Goal: Contribute content: Contribute content

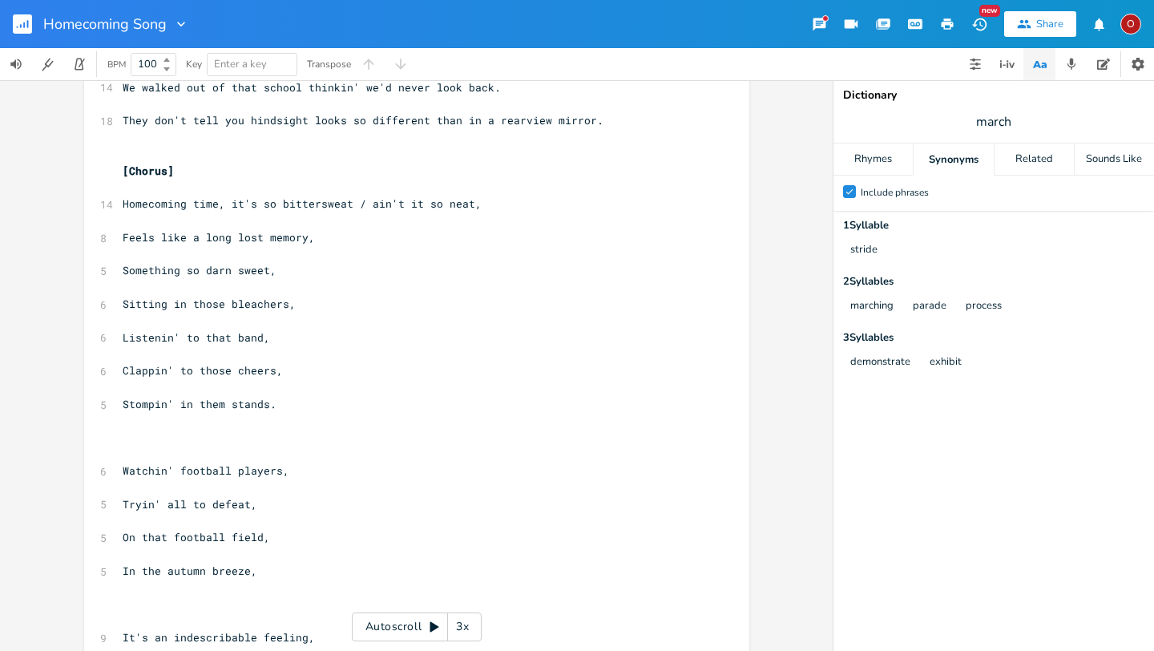
click at [123, 303] on span "Sitting in those bleachers," at bounding box center [209, 304] width 173 height 14
type textarea "We crowned kings and queens,"
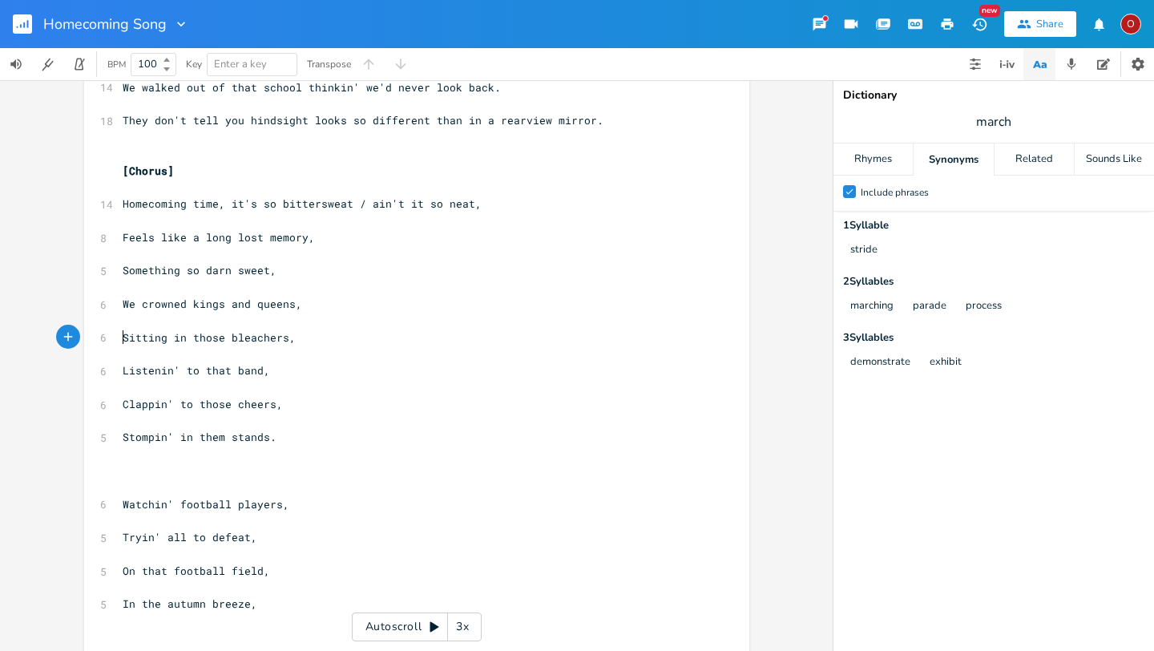
click at [307, 308] on pre "We crowned kings and queens," at bounding box center [408, 304] width 579 height 17
type textarea "on"
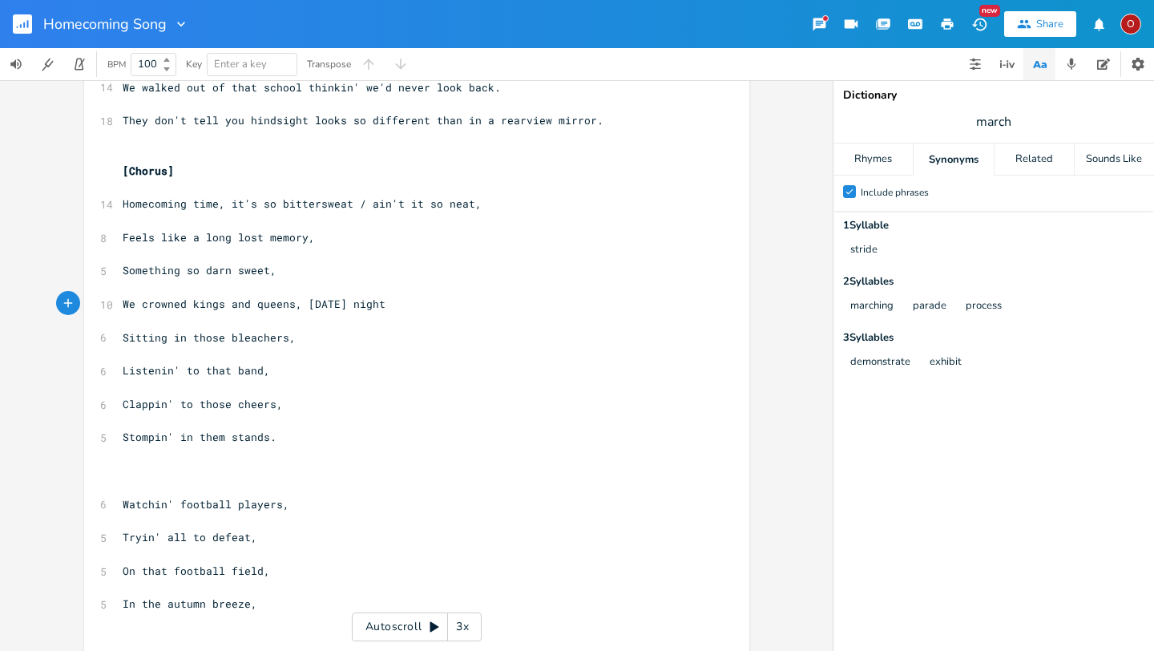
type textarea "[DATE] night,"
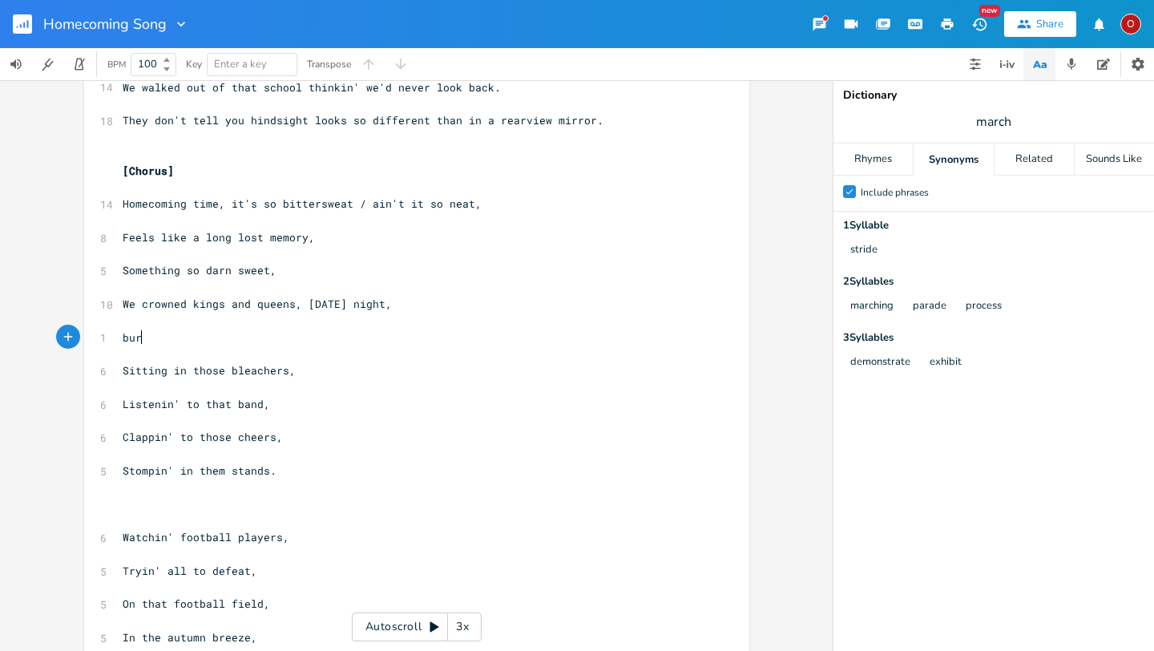
scroll to position [0, 21]
type textarea "burn"
type textarea "Burnt that giant R, we lit o"
type textarea "up the night"
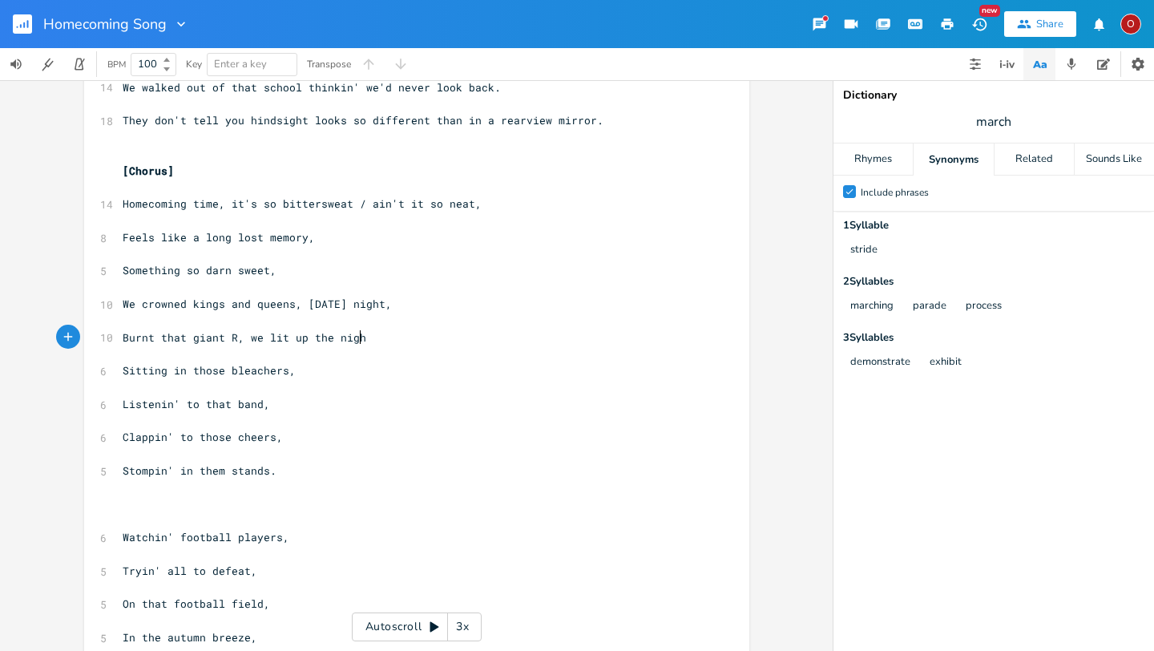
scroll to position [0, 57]
click at [319, 301] on span "We crowned kings and queens, [DATE] night," at bounding box center [257, 304] width 269 height 14
type textarea "a"
click at [363, 337] on pre "Burnt that giant R, we lit up the night" at bounding box center [408, 337] width 579 height 17
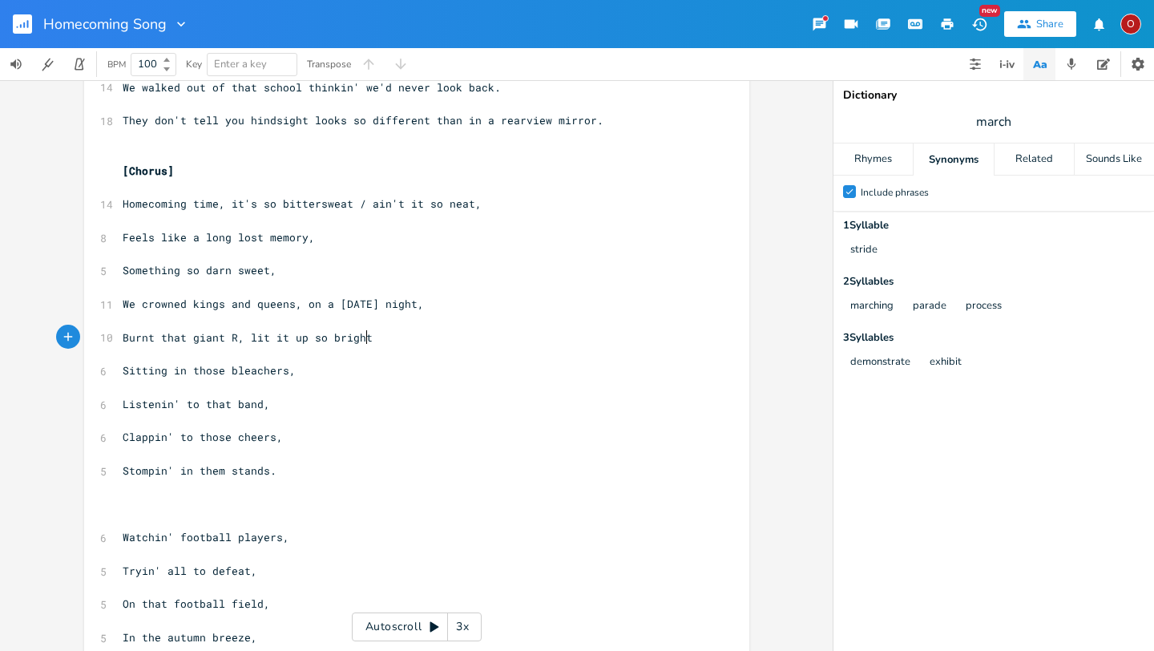
type textarea "lit it up so bright,"
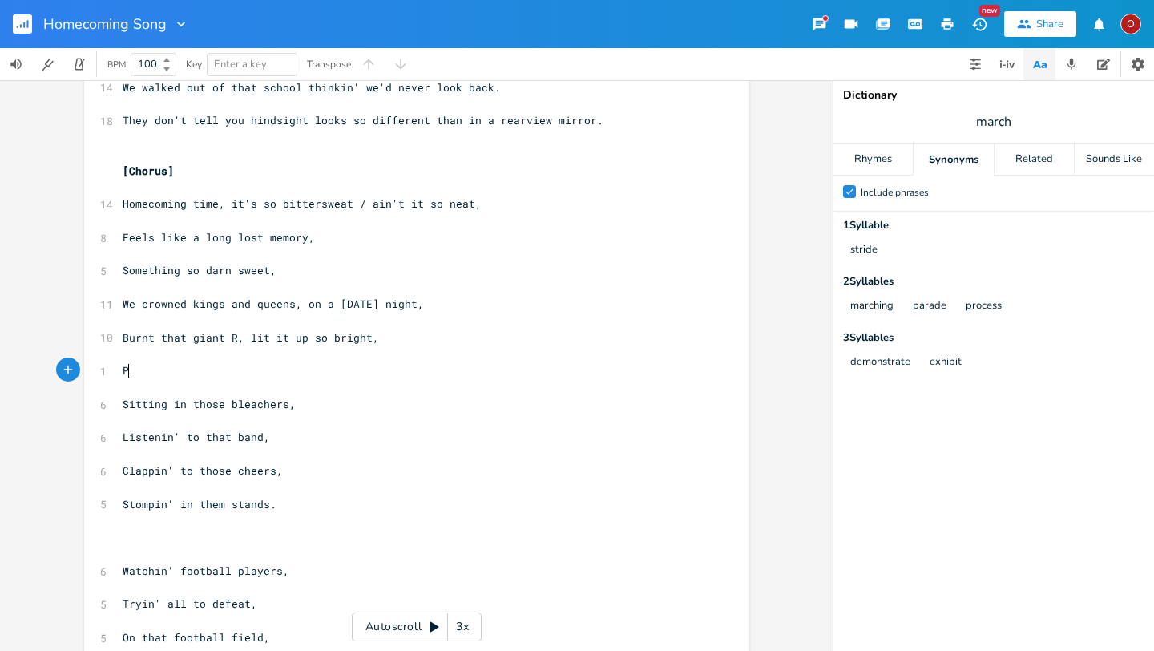
type textarea "Pa"
type textarea "Held parades"
type textarea "para"
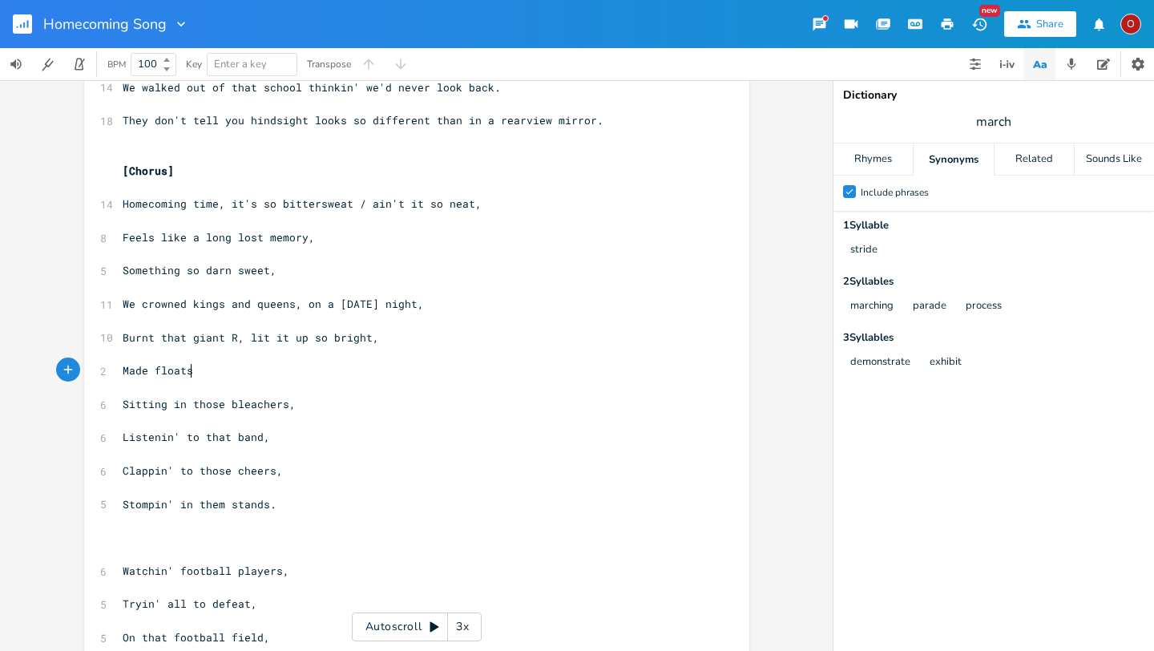
scroll to position [0, 55]
type textarea "Made floats and"
type textarea ", painted signs,"
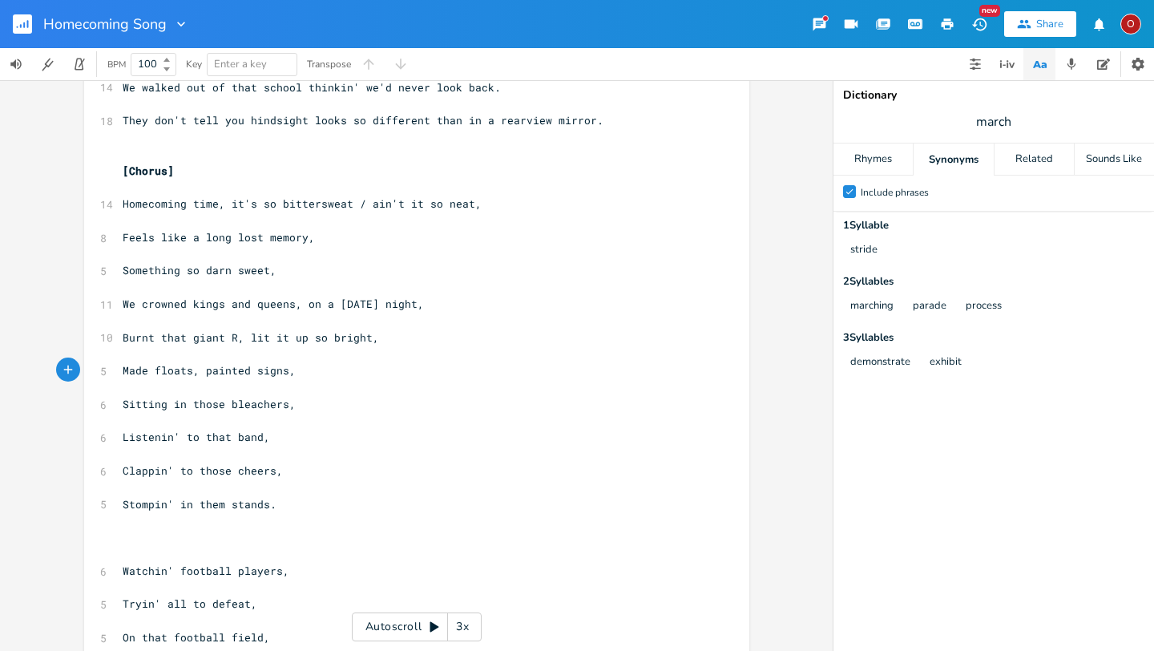
click at [244, 337] on span "Burnt that giant R, lit it up so bright," at bounding box center [251, 337] width 256 height 14
type textarea "we"
click at [297, 371] on pre "Made floats, painted signs," at bounding box center [408, 370] width 579 height 17
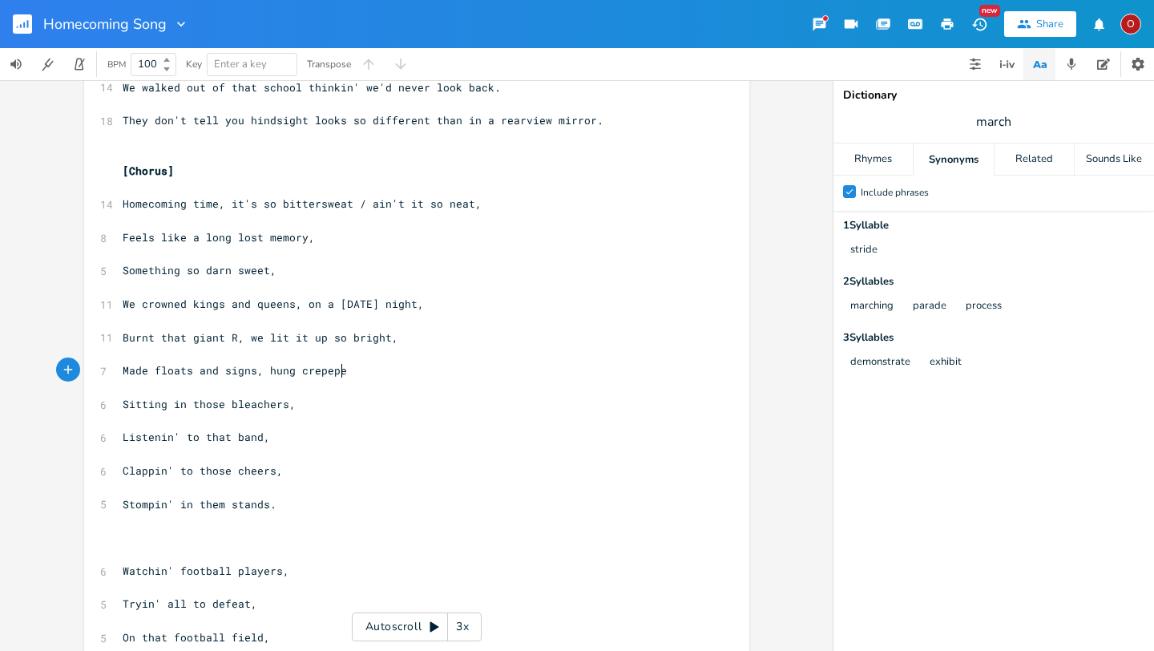
type textarea "and signs, hung crepeper"
type textarea "aper"
type textarea "r"
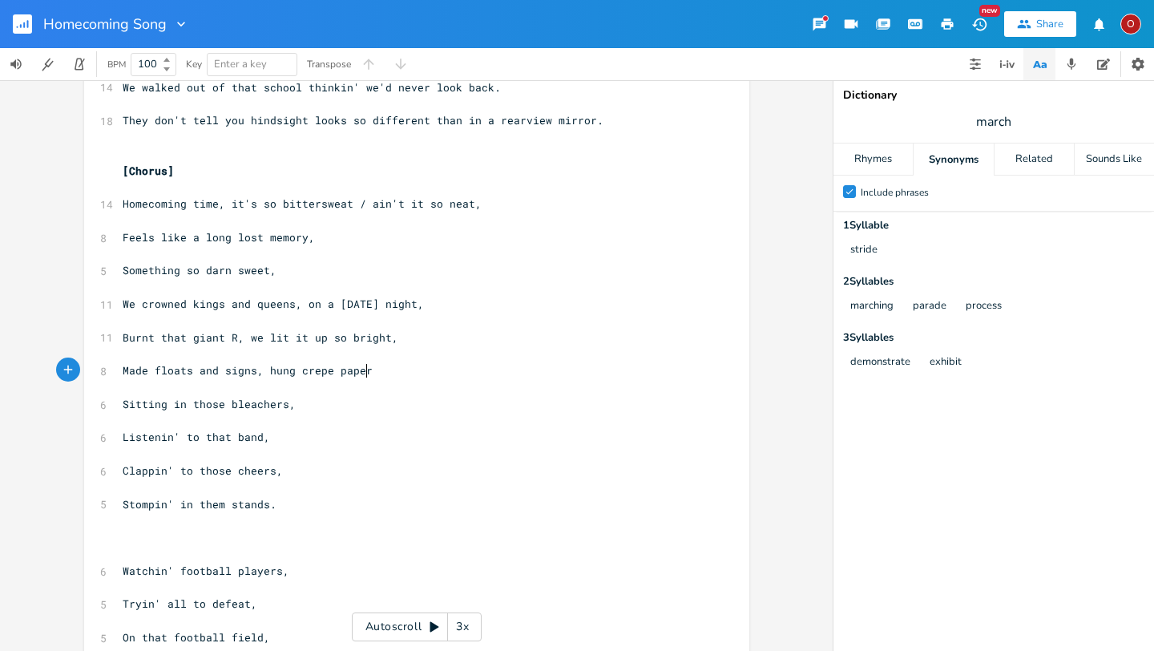
type textarea "epe paper"
type textarea "t-pee'd the trees so high."
type textarea ","
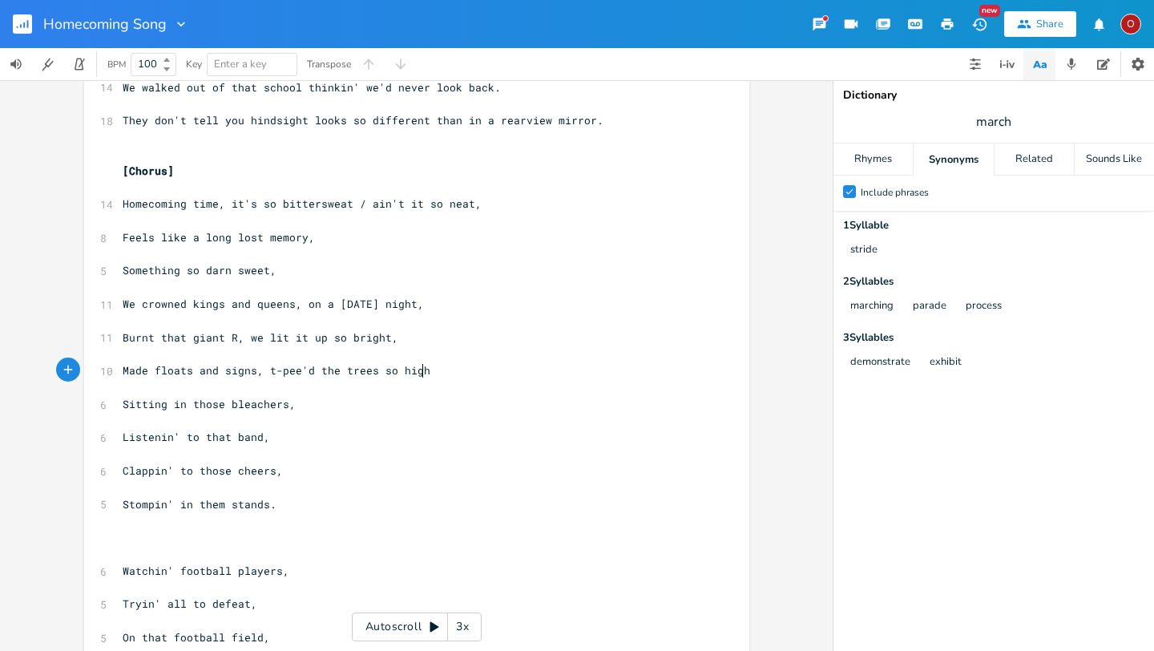
scroll to position [0, 2]
click at [318, 494] on pre "​" at bounding box center [408, 487] width 579 height 17
click at [342, 394] on pre "​" at bounding box center [408, 387] width 579 height 17
click at [448, 372] on pre "Made floats and signs, t-pee'd the trees so high," at bounding box center [408, 370] width 579 height 17
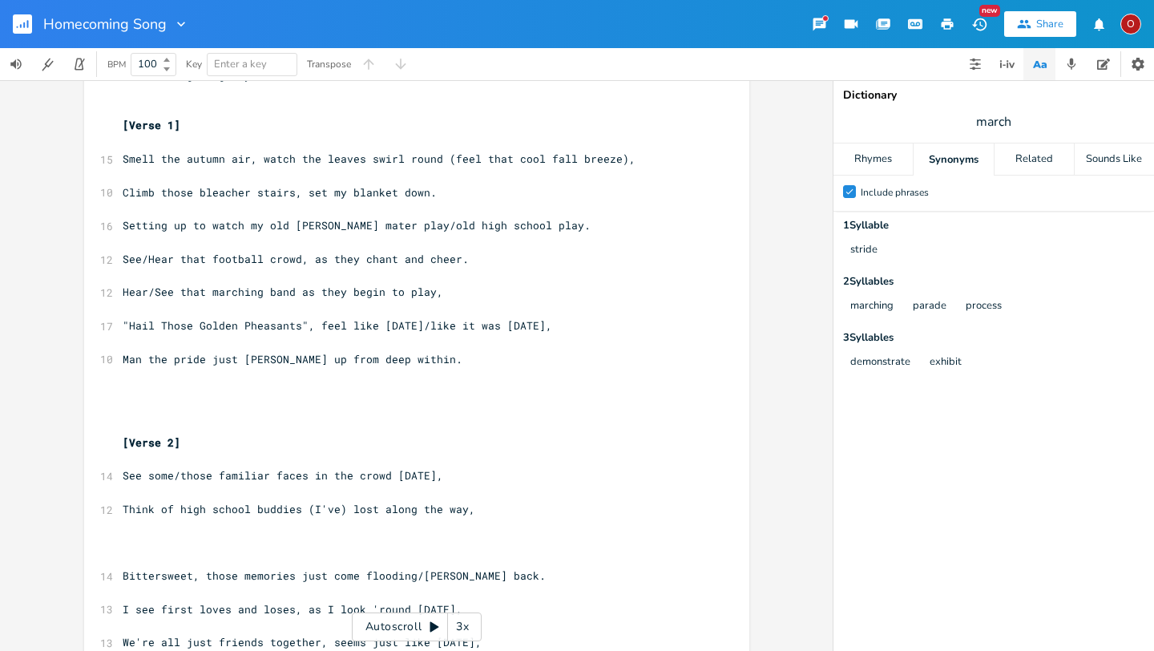
scroll to position [0, 0]
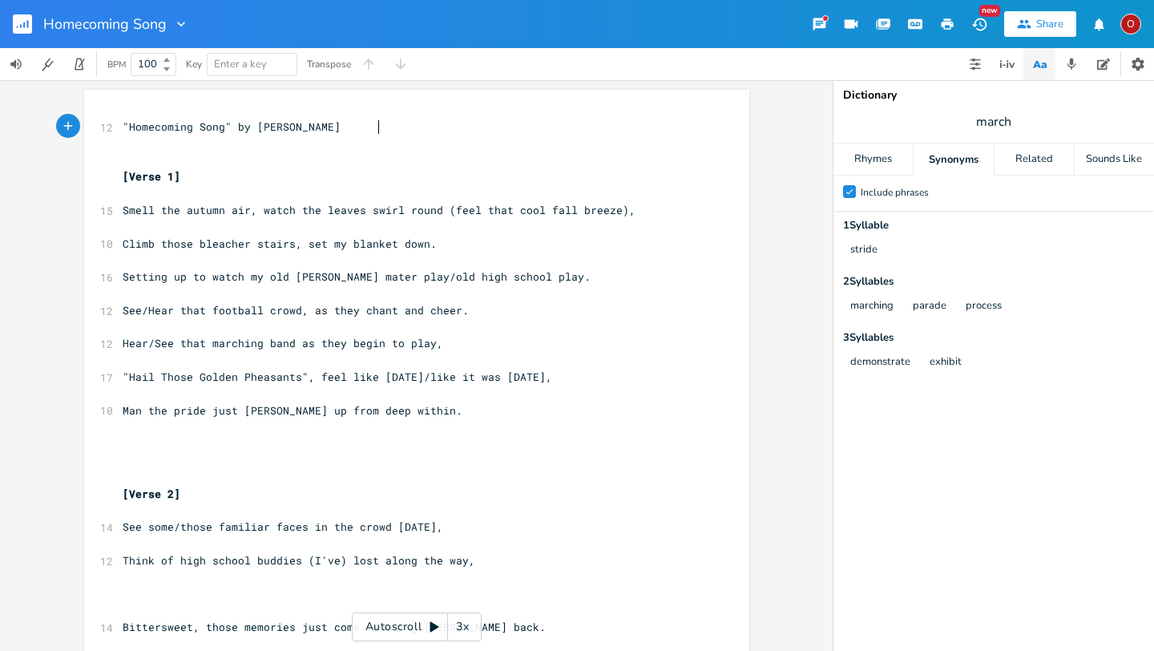
click at [466, 123] on pre ""Homecoming Song" by [PERSON_NAME]" at bounding box center [408, 127] width 579 height 17
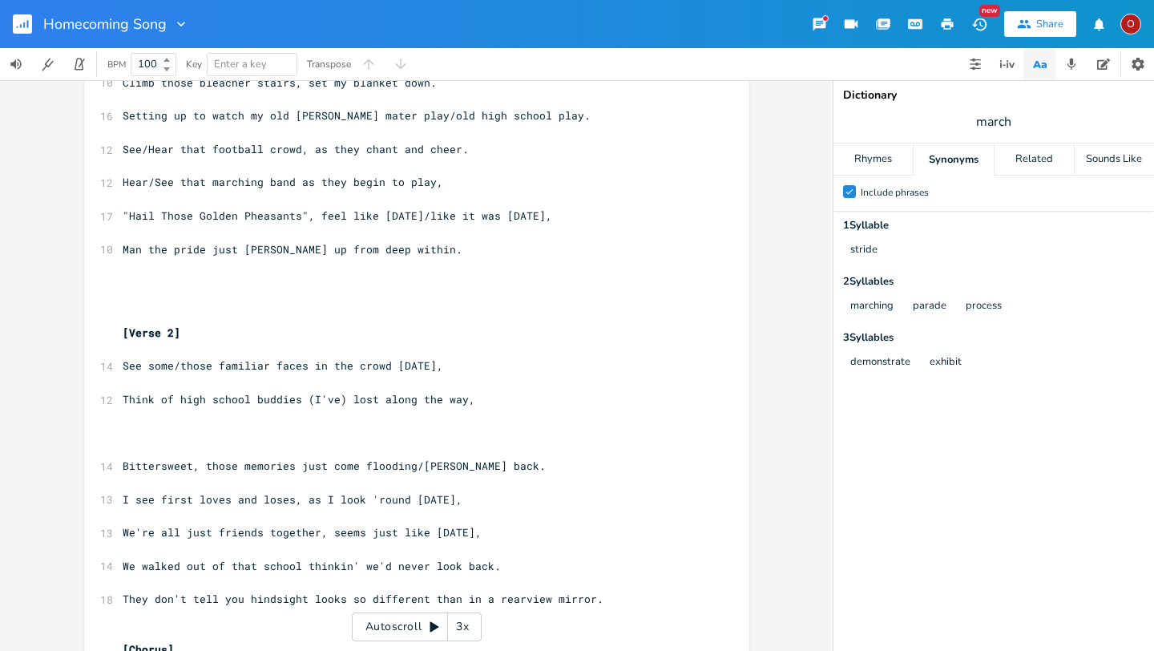
scroll to position [159, 0]
click at [479, 600] on span "They don't tell you hindsight looks so different than in a rearview mirror." at bounding box center [363, 601] width 481 height 14
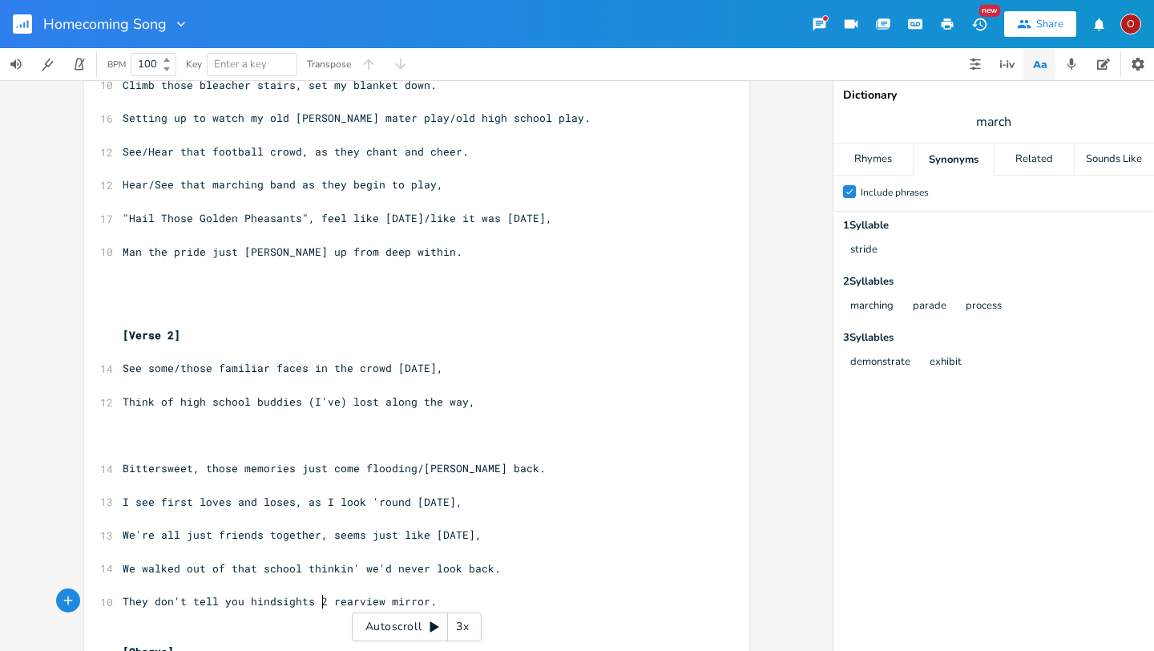
type textarea "s 22"
type textarea "p"
type textarea "0/20 ub"
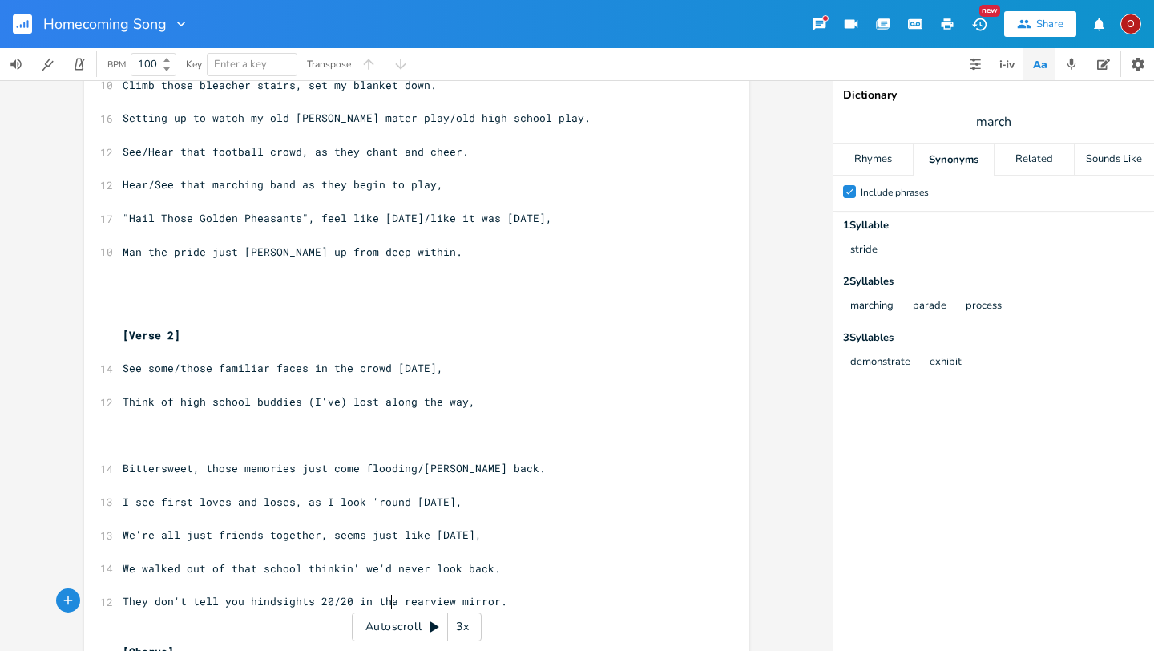
scroll to position [0, 30]
type textarea "in that"
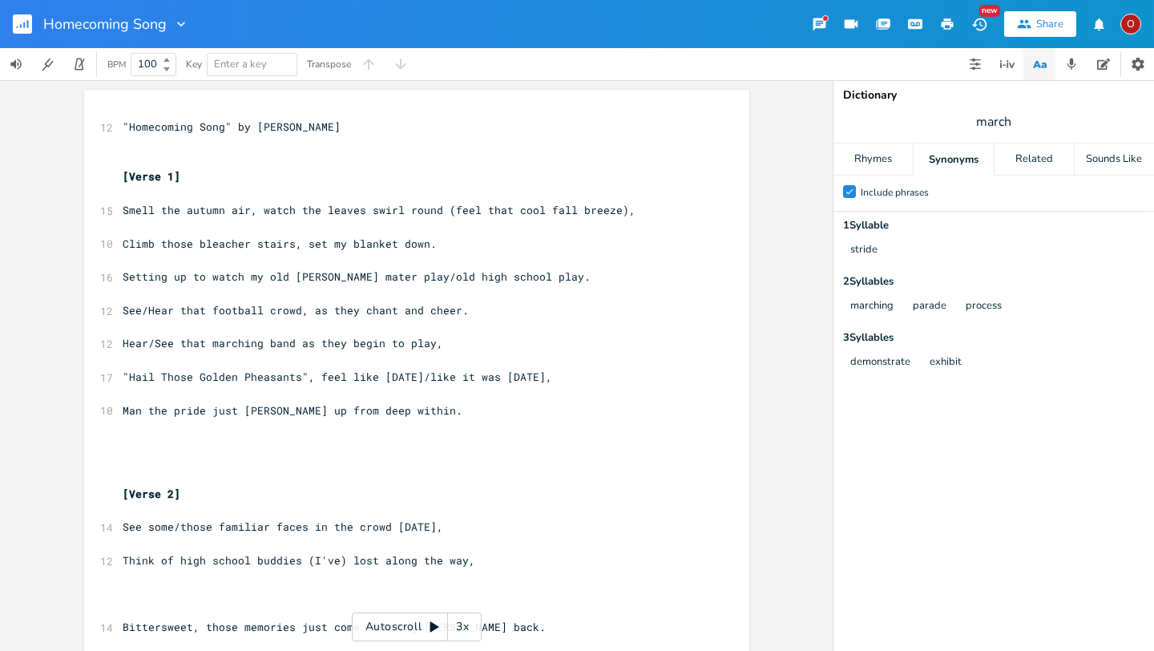
click at [228, 165] on pre "​" at bounding box center [408, 160] width 579 height 17
